Goal: Transaction & Acquisition: Download file/media

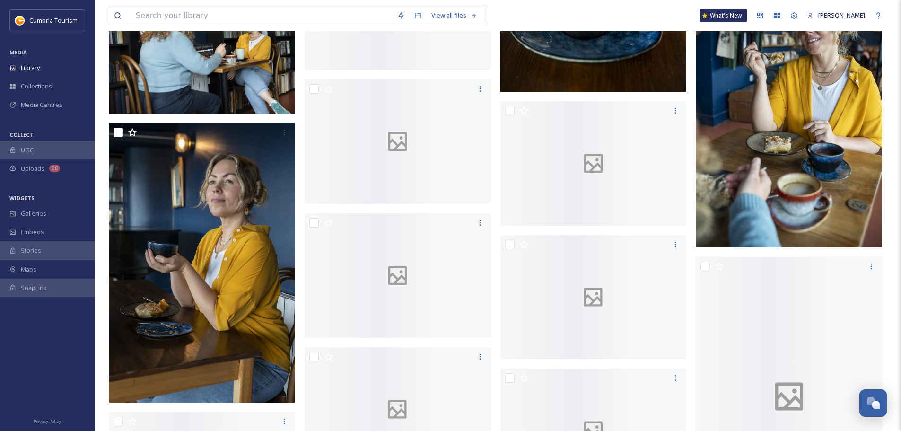
scroll to position [1008, 0]
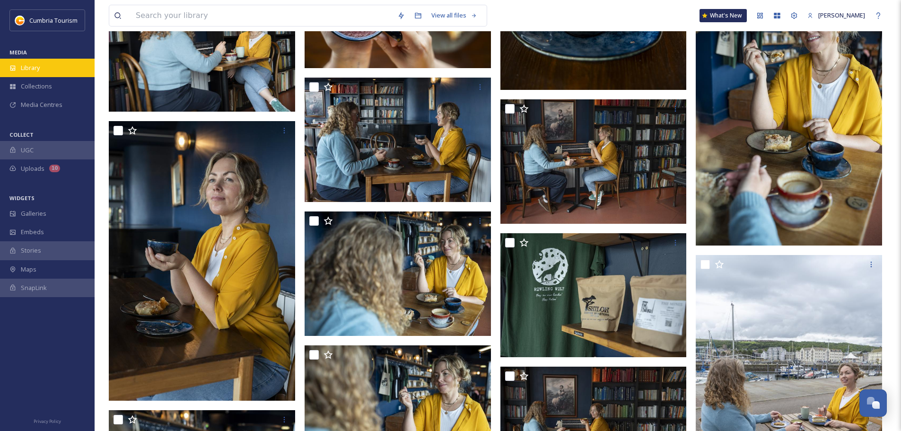
click at [39, 65] on span "Library" at bounding box center [30, 67] width 19 height 9
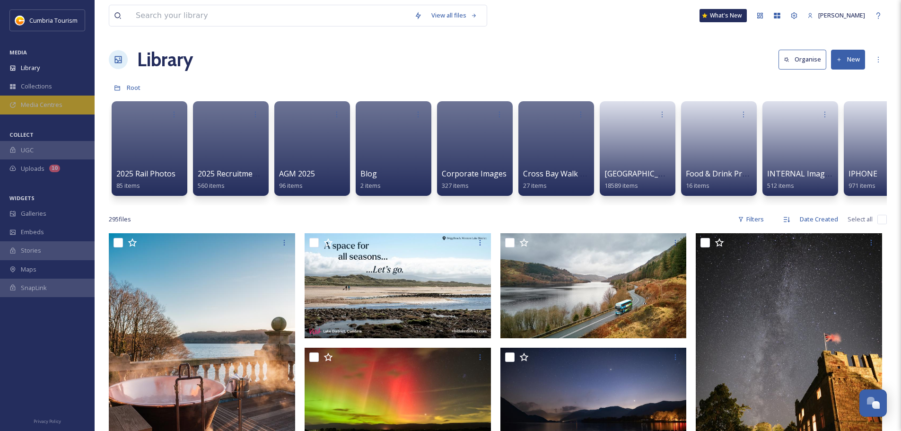
click at [50, 99] on div "Media Centres" at bounding box center [47, 104] width 95 height 18
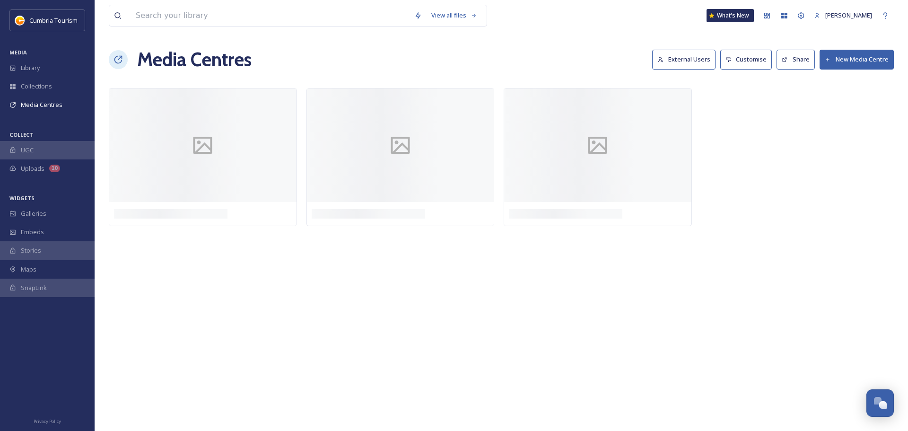
click at [705, 58] on button "External Users" at bounding box center [683, 59] width 63 height 19
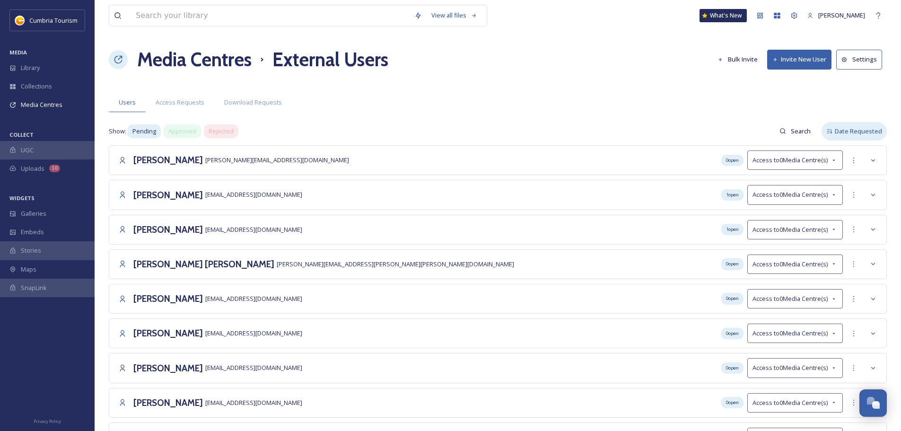
click at [857, 136] on div "Date Requested" at bounding box center [853, 131] width 65 height 18
click at [860, 170] on span "Date Requested" at bounding box center [849, 170] width 46 height 9
click at [871, 132] on div "Date Requested" at bounding box center [853, 131] width 65 height 18
click at [862, 154] on div "Name" at bounding box center [854, 152] width 64 height 18
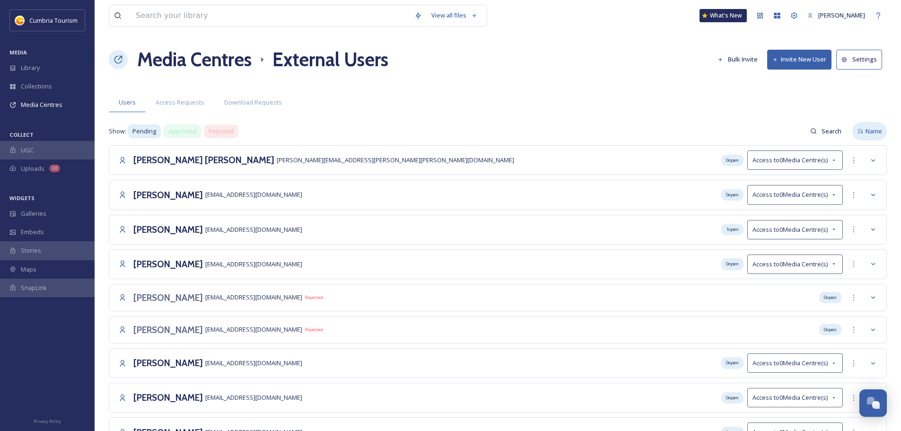
click at [874, 135] on div "Name" at bounding box center [869, 131] width 35 height 18
click at [856, 169] on span "Date Requested" at bounding box center [858, 170] width 46 height 9
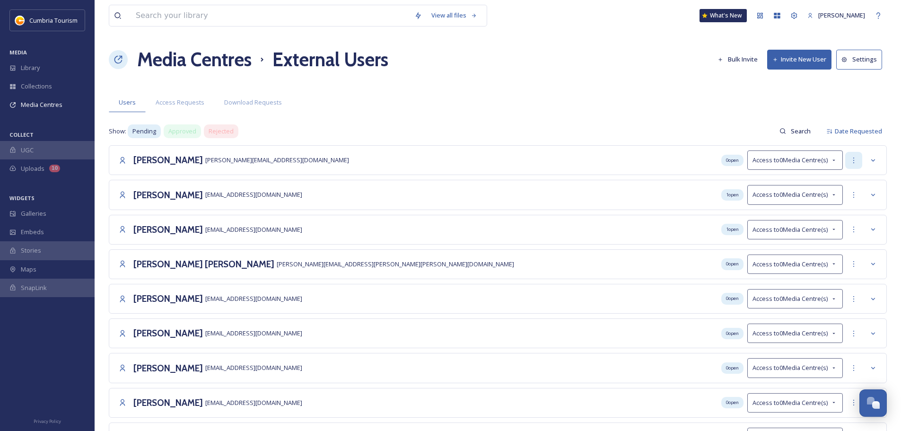
click at [853, 162] on icon at bounding box center [854, 160] width 8 height 8
click at [880, 158] on div at bounding box center [872, 160] width 17 height 17
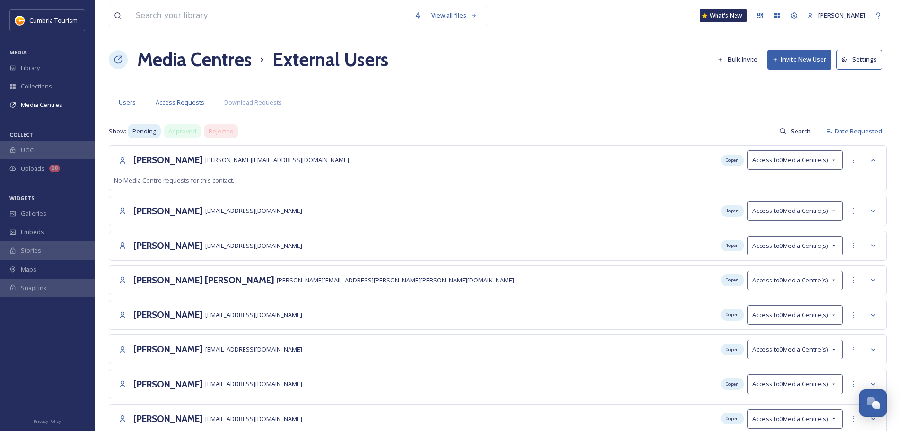
click at [169, 104] on span "Access Requests" at bounding box center [180, 102] width 49 height 9
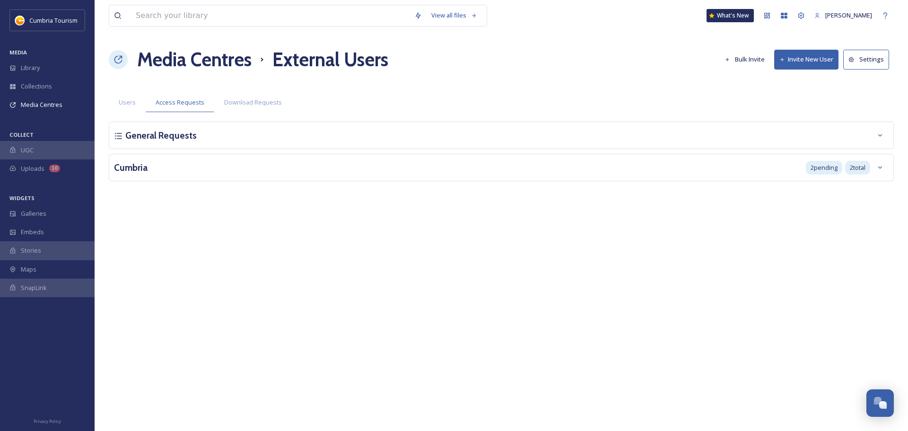
click at [503, 172] on div "Cumbria 2 pending 2 total" at bounding box center [501, 167] width 774 height 17
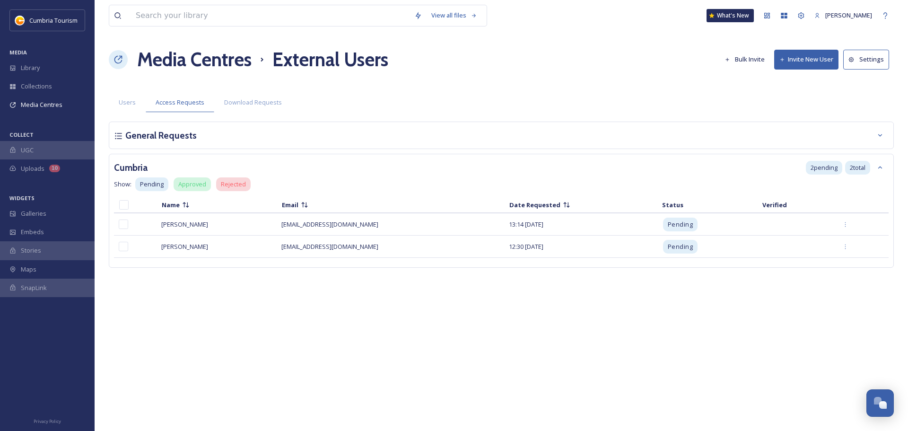
click at [309, 161] on div "Cumbria 2 pending 2 total" at bounding box center [501, 167] width 774 height 17
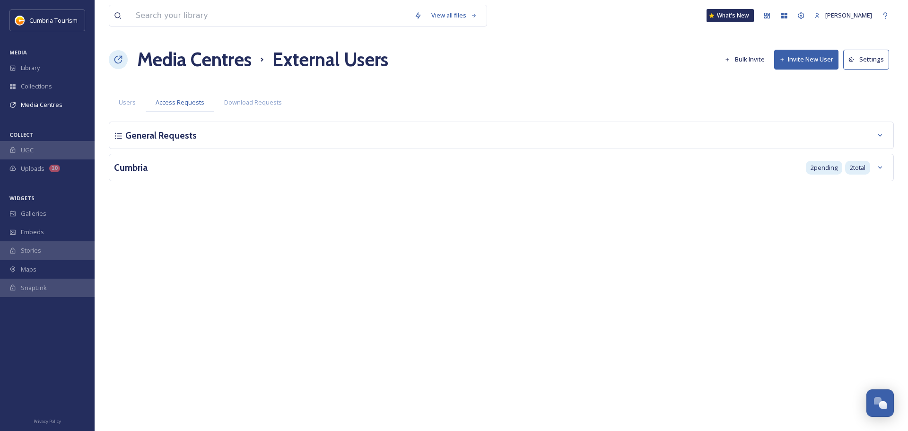
click at [305, 142] on div "General Requests" at bounding box center [501, 135] width 774 height 17
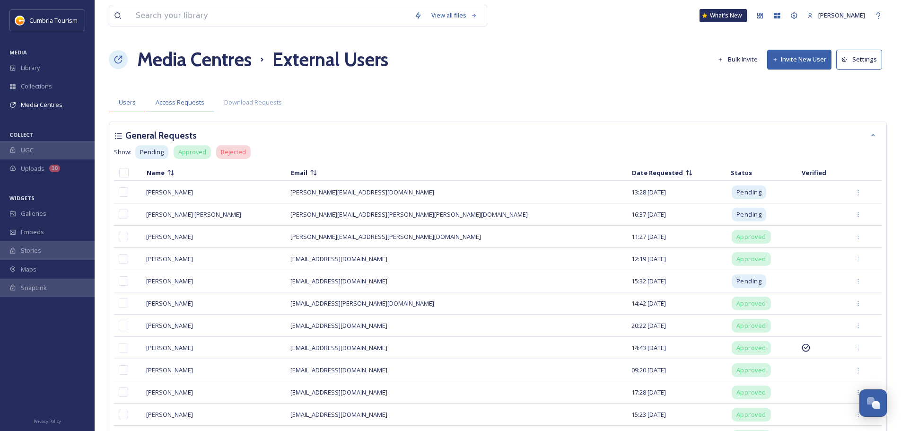
click at [126, 97] on div "Users" at bounding box center [127, 102] width 37 height 19
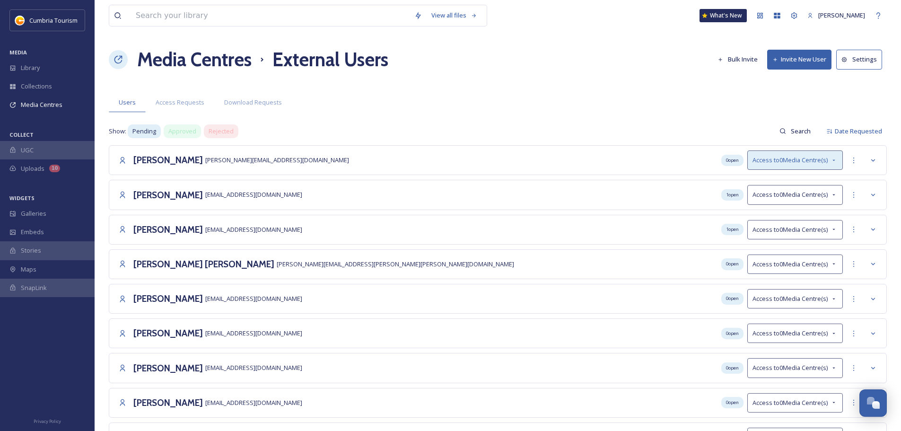
click at [828, 159] on div "Access to 0 Media Centre(s)" at bounding box center [794, 159] width 95 height 19
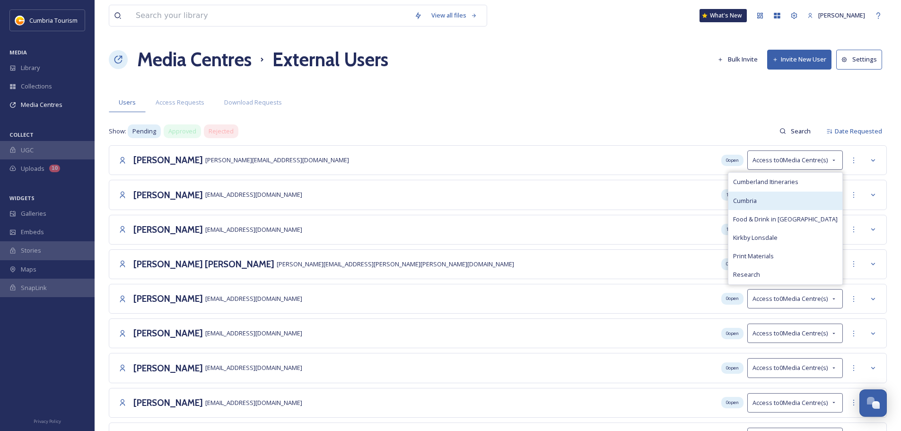
click at [792, 197] on div "Cumbria" at bounding box center [785, 200] width 114 height 18
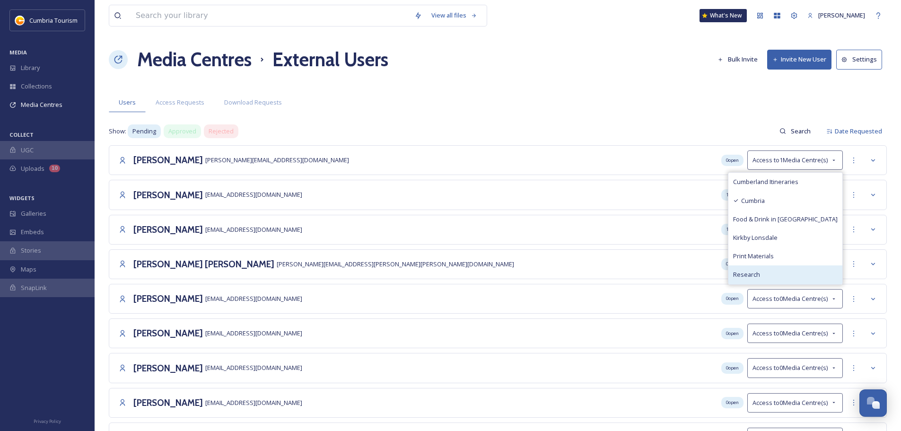
click at [783, 274] on div "Research" at bounding box center [785, 274] width 114 height 18
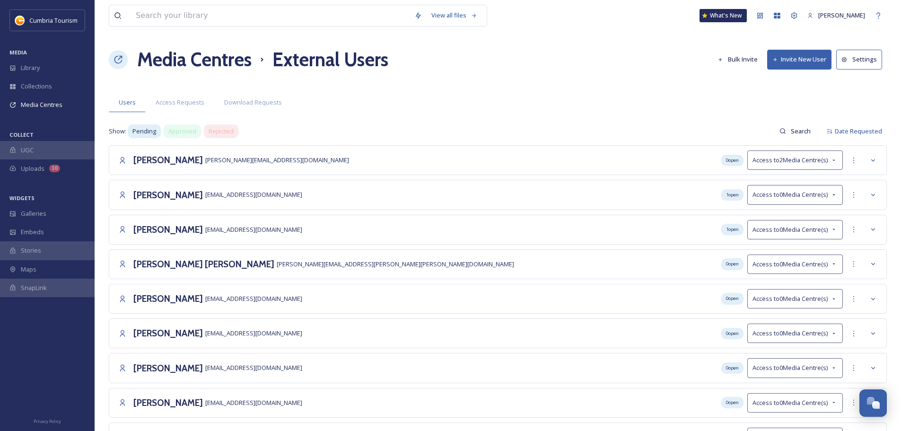
click at [670, 118] on div "View all files What's New [PERSON_NAME] Media Centres External Users Bulk Invit…" at bounding box center [498, 432] width 806 height 865
click at [186, 134] on span "Approved" at bounding box center [182, 131] width 28 height 9
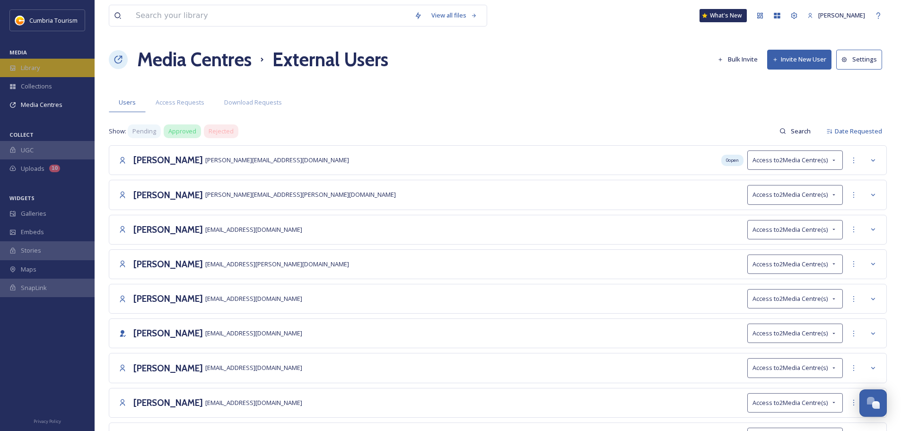
click at [64, 66] on div "Library" at bounding box center [47, 68] width 95 height 18
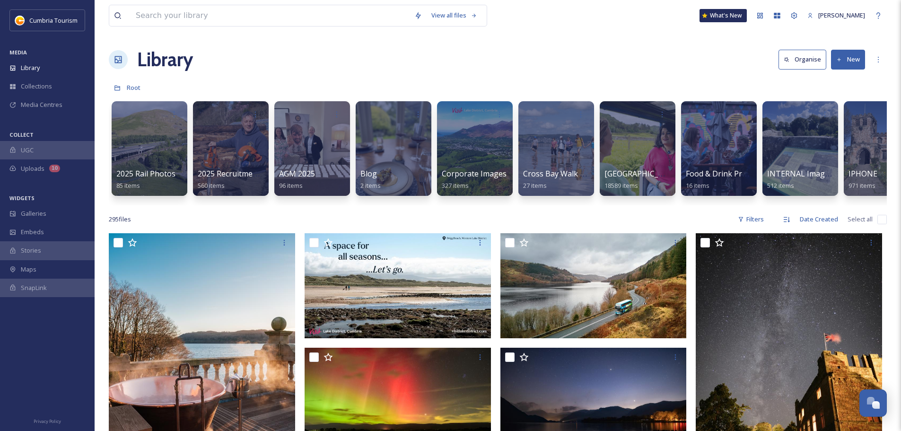
scroll to position [3707, 0]
click at [166, 179] on span "2025 Rail Photos" at bounding box center [146, 174] width 61 height 10
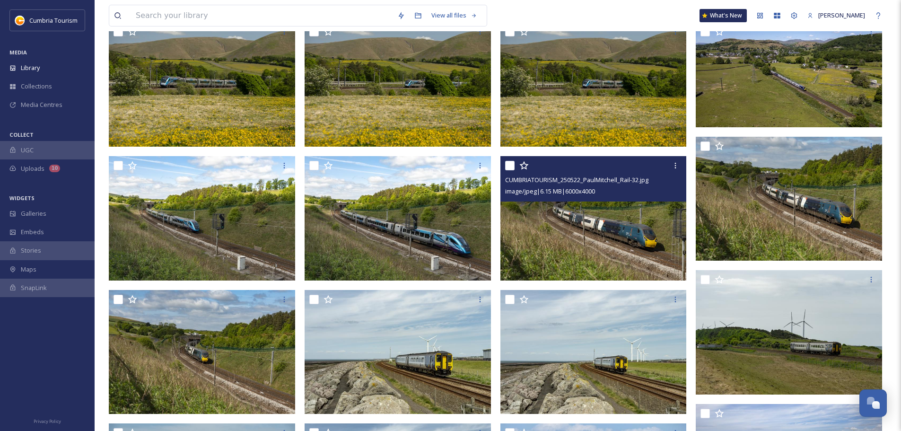
scroll to position [236, 0]
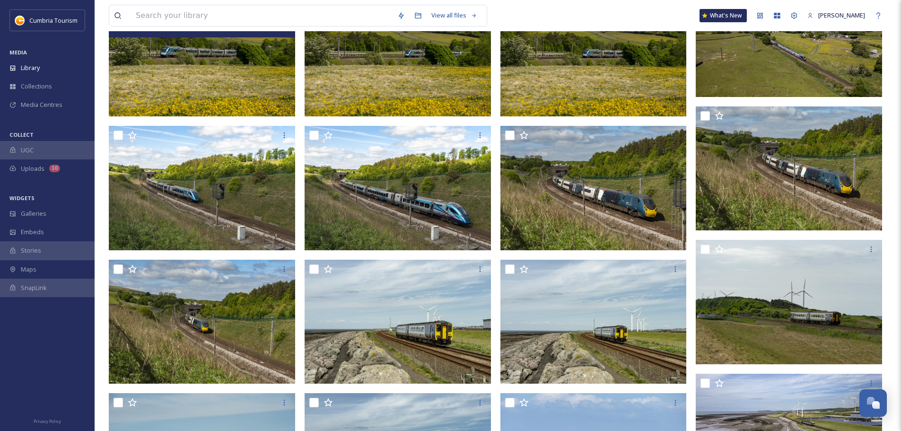
click at [204, 64] on img at bounding box center [202, 54] width 186 height 124
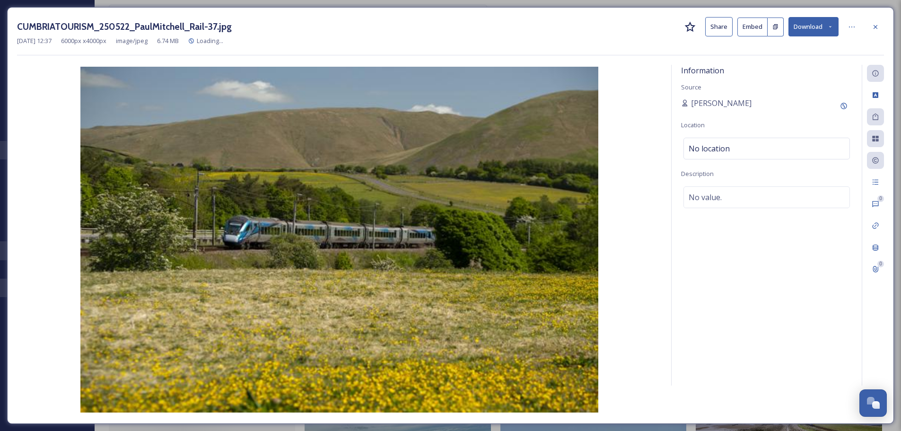
scroll to position [103, 0]
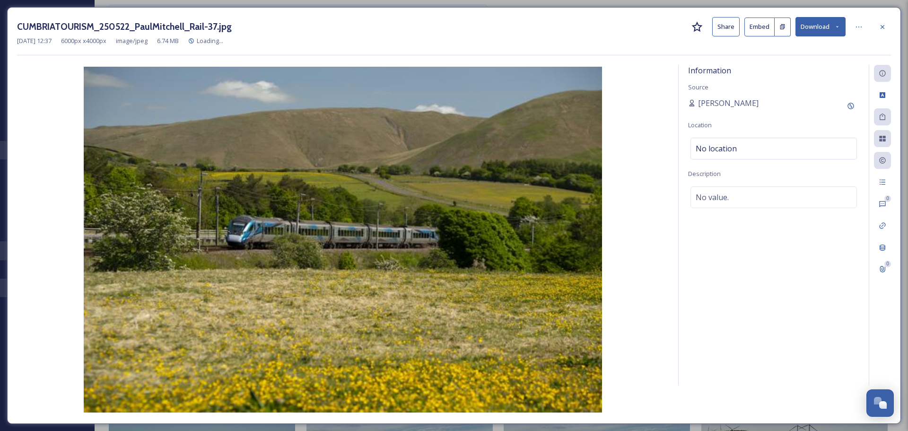
click at [817, 23] on button "Download" at bounding box center [820, 26] width 50 height 19
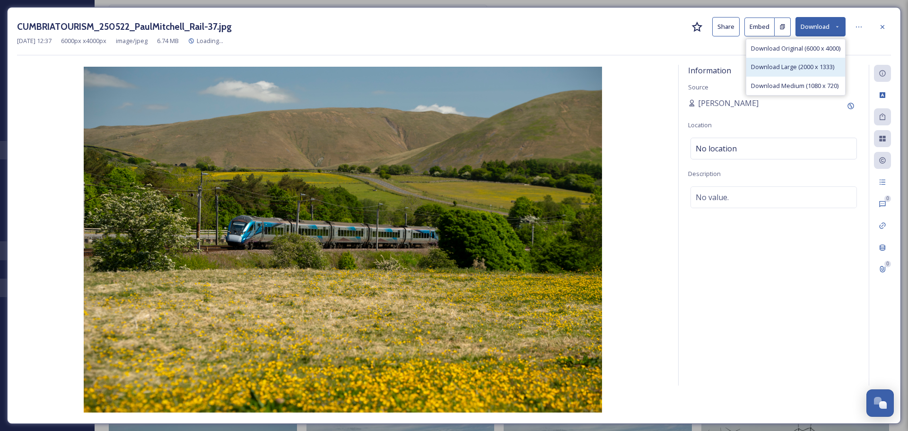
click at [804, 60] on div "Download Large (2000 x 1333)" at bounding box center [795, 67] width 99 height 18
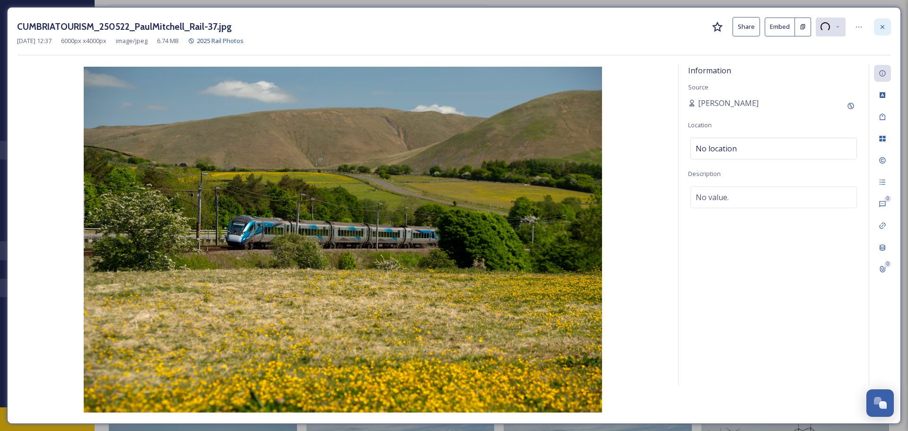
click at [883, 24] on icon at bounding box center [882, 27] width 8 height 8
